Goal: Information Seeking & Learning: Learn about a topic

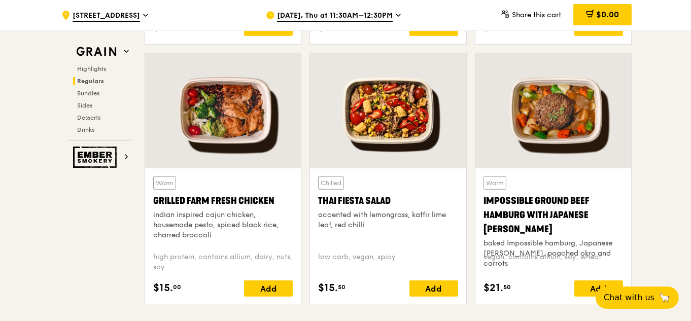
scroll to position [1137, 0]
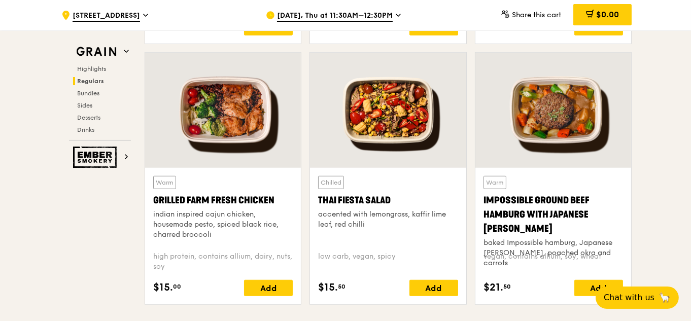
click at [406, 114] on div at bounding box center [388, 110] width 156 height 115
click at [391, 138] on div at bounding box center [388, 110] width 156 height 115
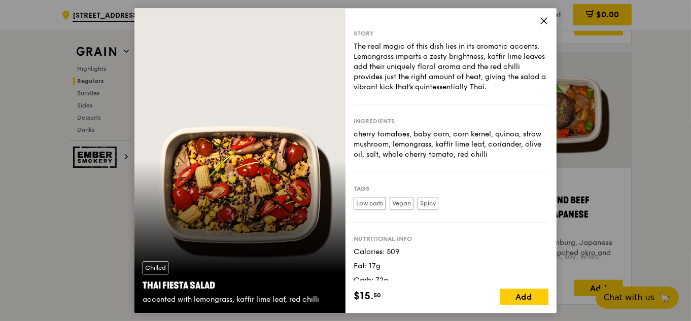
drag, startPoint x: 353, startPoint y: 134, endPoint x: 512, endPoint y: 155, distance: 160.2
click at [512, 155] on div "Story The real magic of this dish lies in its aromatic accents. Lemongrass impa…" at bounding box center [451, 144] width 211 height 272
copy div "cherry tomatoes, baby corn, corn kernel, quinoa, straw mushroom, lemongrass, ka…"
click at [547, 23] on icon at bounding box center [544, 21] width 6 height 6
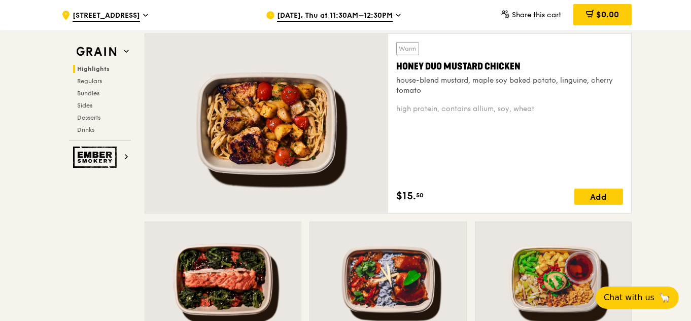
scroll to position [650, 0]
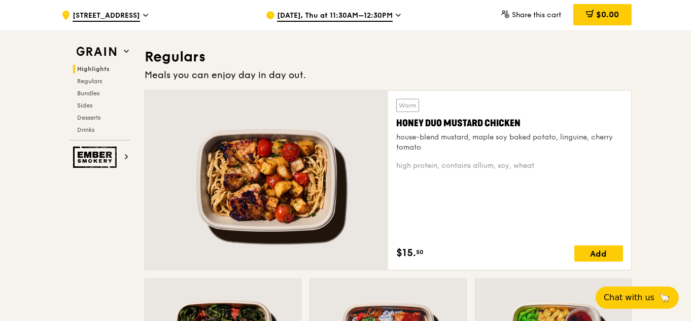
click at [333, 162] on div at bounding box center [266, 180] width 243 height 179
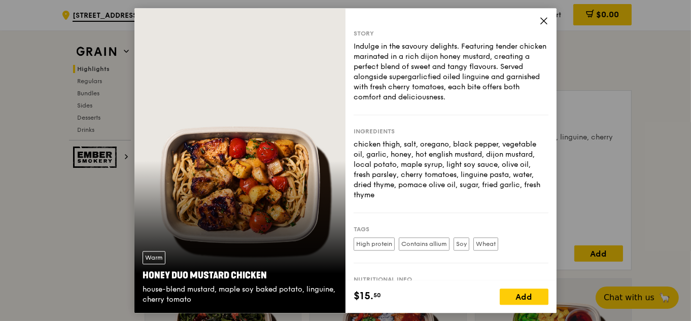
click at [359, 147] on div "chicken thigh, salt, oregano, black pepper, vegetable oil, garlic, honey, hot e…" at bounding box center [451, 170] width 195 height 61
drag, startPoint x: 355, startPoint y: 145, endPoint x: 395, endPoint y: 209, distance: 75.6
click at [395, 209] on div "Ingredients chicken thigh, salt, oregano, black pepper, vegetable oil, garlic, …" at bounding box center [451, 164] width 195 height 98
copy div "chicken thigh, salt, oregano, black pepper, vegetable oil, garlic, honey, hot e…"
click at [538, 19] on div "Story Indulge in the savoury delights. Featuring tender chicken marinated in a …" at bounding box center [451, 144] width 211 height 272
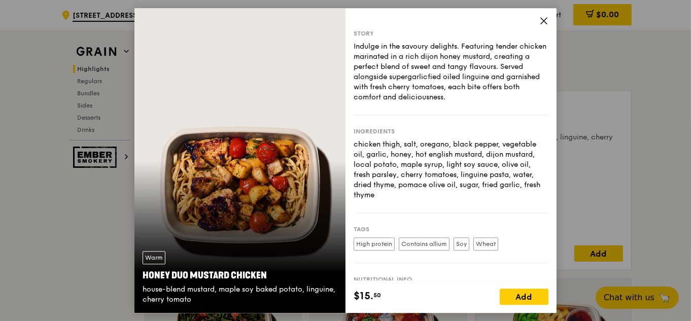
click at [546, 21] on icon at bounding box center [543, 20] width 9 height 9
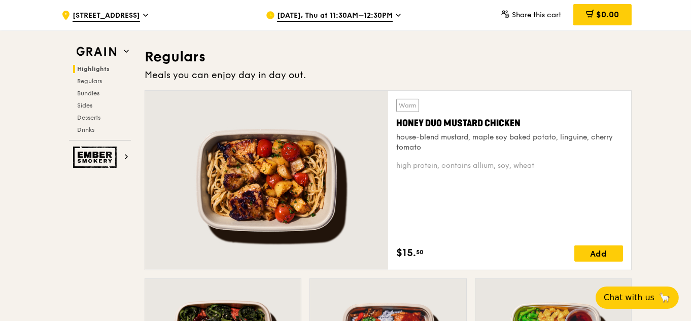
drag, startPoint x: 397, startPoint y: 138, endPoint x: 428, endPoint y: 149, distance: 32.9
click at [428, 149] on div "house-blend mustard, maple soy baked potato, linguine, cherry tomato" at bounding box center [509, 142] width 227 height 20
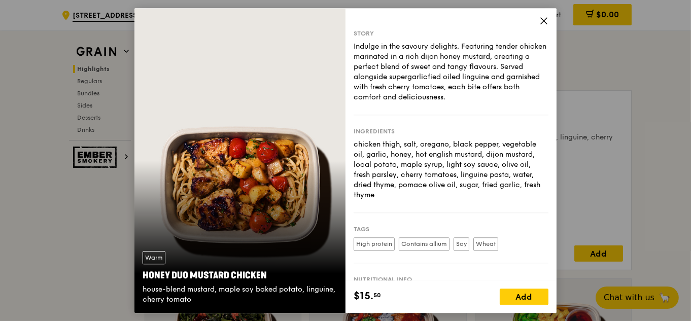
copy div "house-blend mustard, maple soy baked potato, linguine, cherry tomato"
click at [540, 20] on icon at bounding box center [543, 20] width 9 height 9
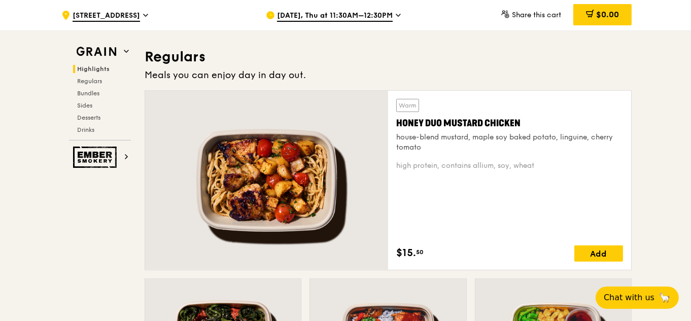
drag, startPoint x: 395, startPoint y: 121, endPoint x: 532, endPoint y: 121, distance: 136.5
click at [532, 121] on div "Warm Honey Duo Mustard Chicken house-blend mustard, maple soy baked potato, lin…" at bounding box center [509, 180] width 243 height 179
copy div "Honey Duo Mustard Chicken"
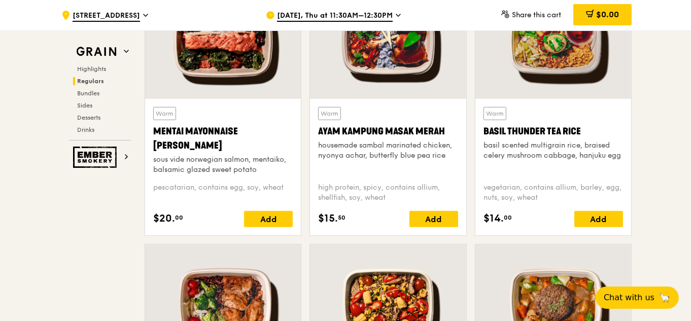
scroll to position [1096, 0]
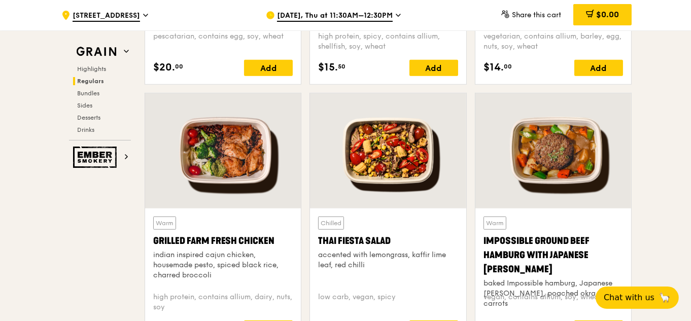
drag, startPoint x: 326, startPoint y: 254, endPoint x: 367, endPoint y: 268, distance: 43.0
click at [367, 268] on div "accented with lemongrass, kaffir lime leaf, red chilli" at bounding box center [388, 260] width 140 height 20
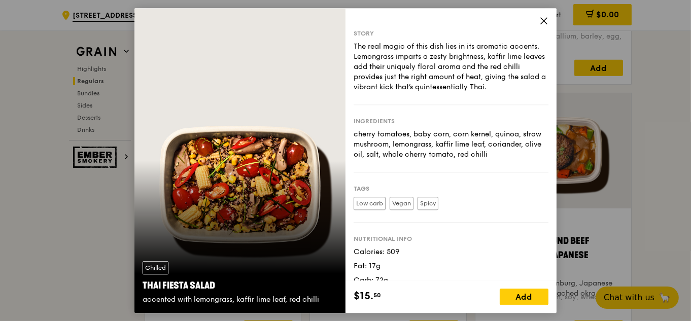
click at [543, 19] on icon at bounding box center [543, 20] width 9 height 9
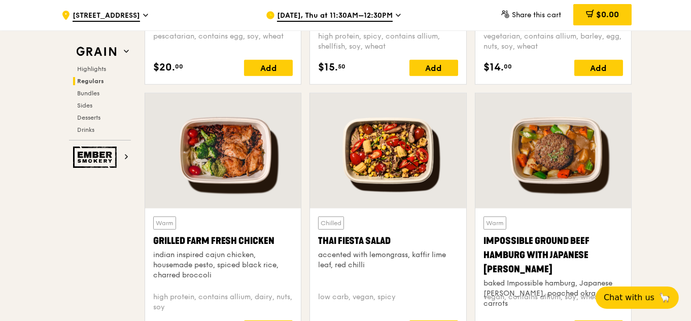
drag, startPoint x: 321, startPoint y: 251, endPoint x: 380, endPoint y: 261, distance: 59.7
click at [380, 261] on div "accented with lemongrass, kaffir lime leaf, red chilli" at bounding box center [388, 260] width 140 height 20
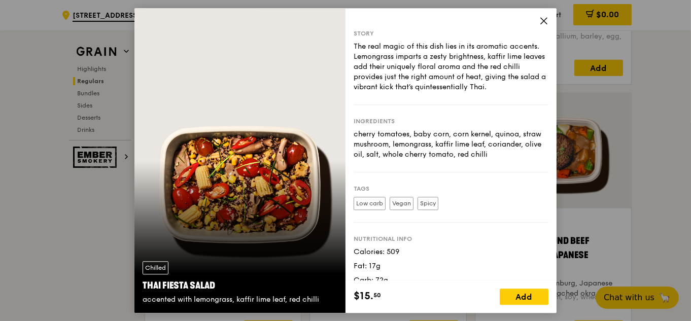
click at [544, 20] on icon at bounding box center [543, 20] width 9 height 9
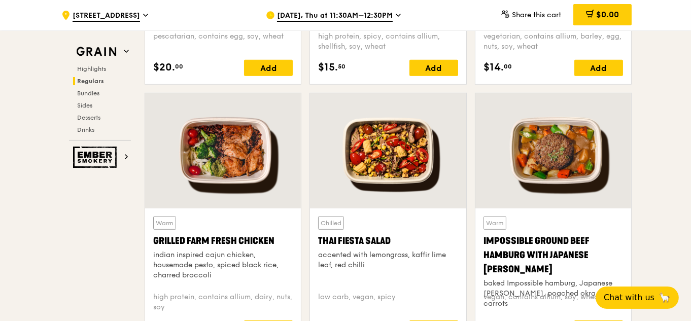
drag, startPoint x: 314, startPoint y: 252, endPoint x: 374, endPoint y: 269, distance: 62.5
click at [374, 269] on div "Chilled Thai Fiesta Salad accented with lemongrass, kaffir lime leaf, red chill…" at bounding box center [388, 277] width 156 height 137
copy div "accented with lemongrass, kaffir lime leaf, red chilli"
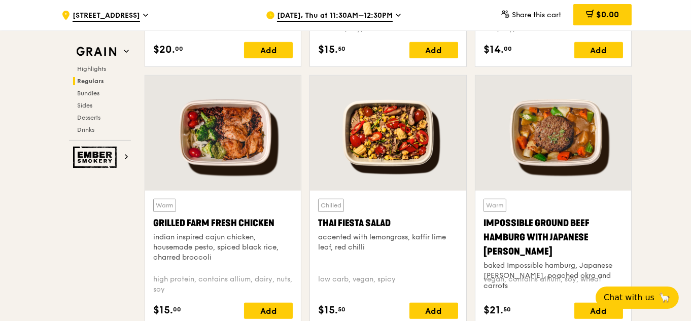
scroll to position [1137, 0]
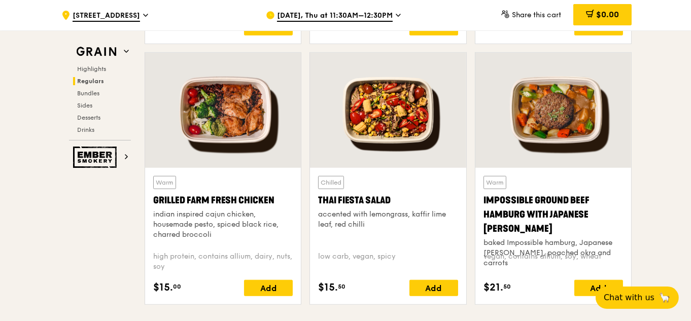
click at [379, 141] on div at bounding box center [388, 110] width 156 height 115
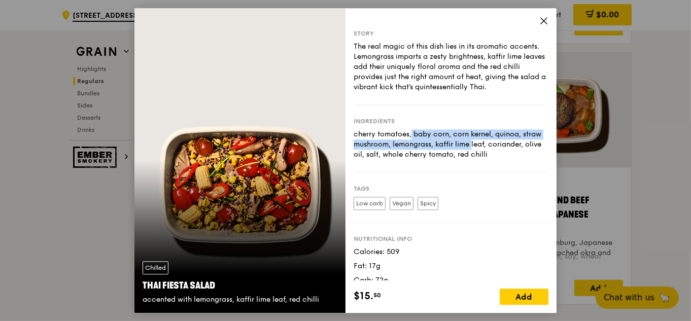
drag, startPoint x: 355, startPoint y: 134, endPoint x: 429, endPoint y: 148, distance: 74.8
click at [429, 148] on div "cherry tomatoes, baby corn, corn kernel, quinoa, straw mushroom, lemongrass, ka…" at bounding box center [451, 144] width 195 height 30
drag, startPoint x: 353, startPoint y: 136, endPoint x: 515, endPoint y: 163, distance: 164.1
click at [515, 163] on div "Story The real magic of this dish lies in its aromatic accents. Lemongrass impa…" at bounding box center [451, 144] width 211 height 272
copy div "cherry tomatoes, baby corn, corn kernel, quinoa, straw mushroom, lemongrass, ka…"
